Goal: Information Seeking & Learning: Understand process/instructions

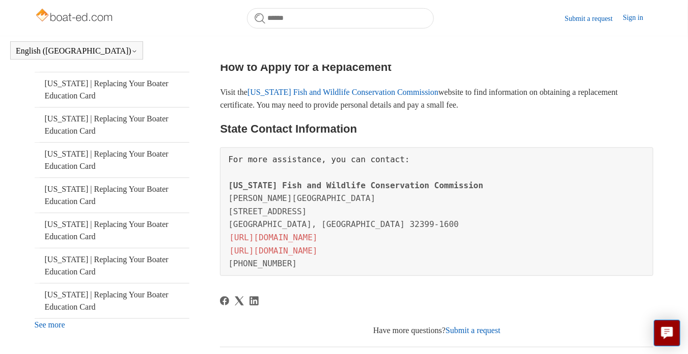
scroll to position [227, 0]
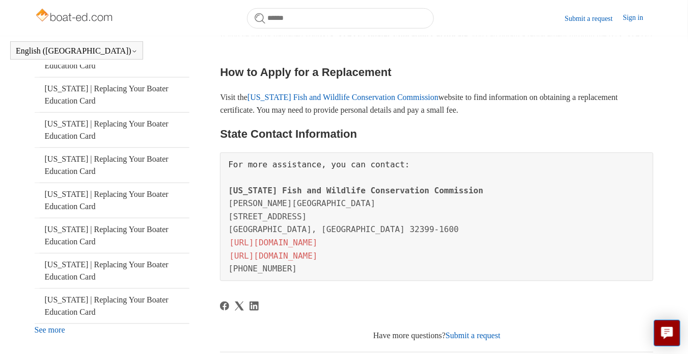
click at [52, 328] on link "See more" at bounding box center [50, 329] width 31 height 9
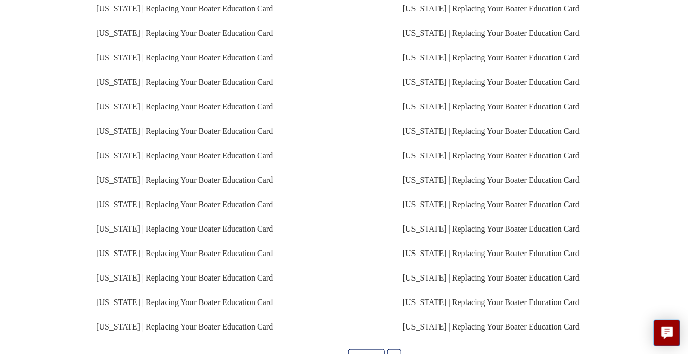
scroll to position [280, 0]
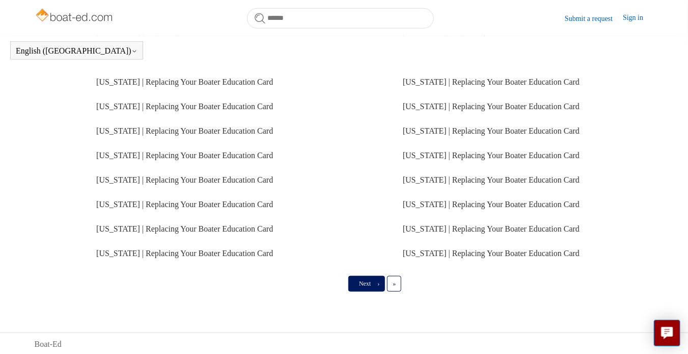
click at [373, 281] on link "Next ›" at bounding box center [367, 283] width 37 height 15
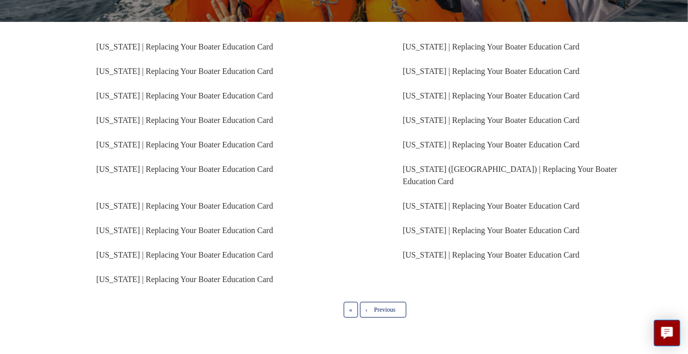
scroll to position [198, 0]
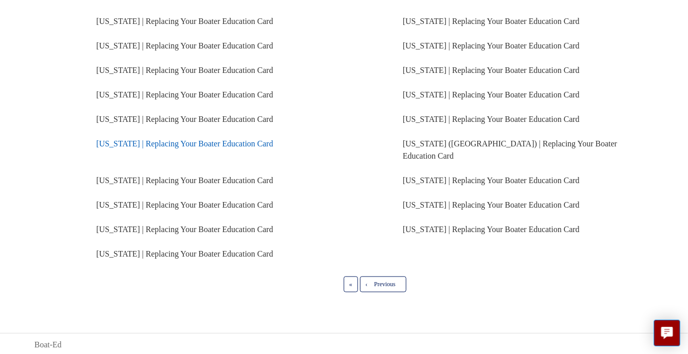
click at [177, 140] on link "[US_STATE] | Replacing Your Boater Education Card" at bounding box center [184, 143] width 177 height 9
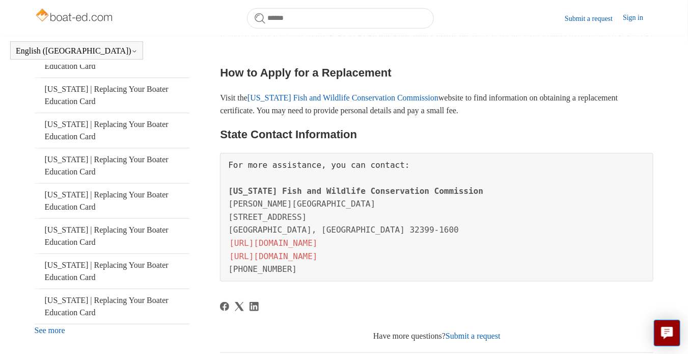
scroll to position [227, 0]
click at [346, 96] on link "[US_STATE] Fish and Wildlife Conservation Commission" at bounding box center [343, 97] width 191 height 9
